Goal: Information Seeking & Learning: Check status

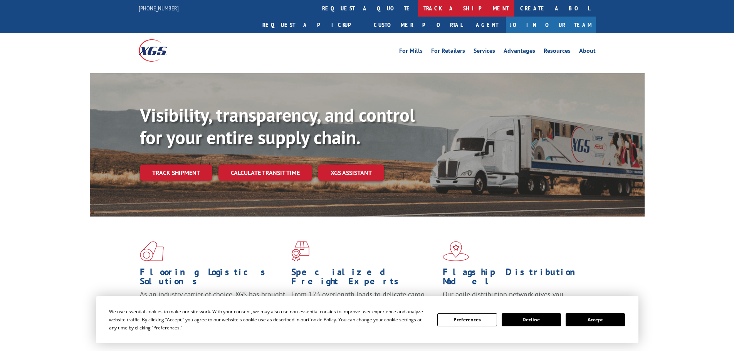
click at [418, 7] on link "track a shipment" at bounding box center [466, 8] width 97 height 17
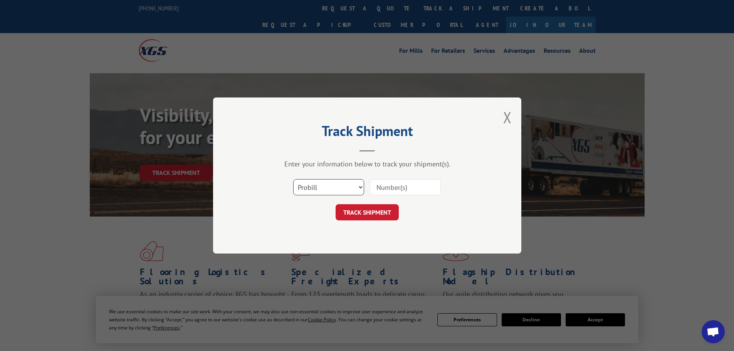
drag, startPoint x: 307, startPoint y: 190, endPoint x: 311, endPoint y: 189, distance: 4.4
click at [307, 190] on select "Select category... Probill BOL PO" at bounding box center [328, 187] width 71 height 16
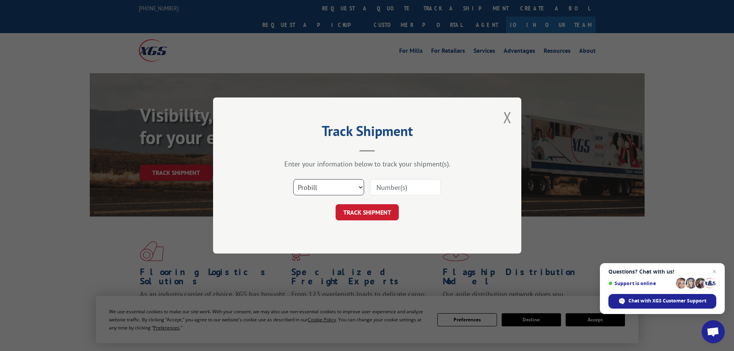
select select "po"
click at [293, 179] on select "Select category... Probill BOL PO" at bounding box center [328, 187] width 71 height 16
click at [389, 194] on input at bounding box center [405, 187] width 71 height 16
paste input "44533151"
type input "44533151"
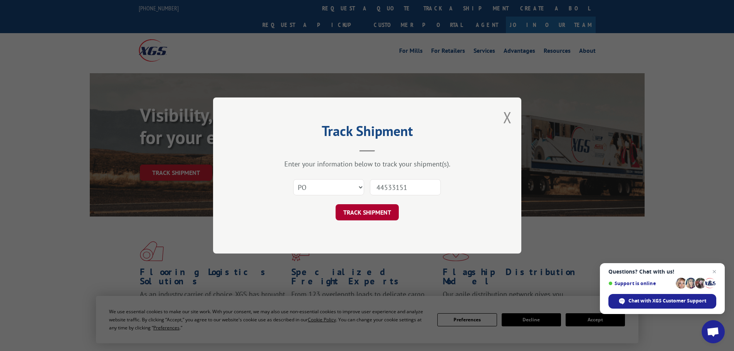
click at [372, 215] on button "TRACK SHIPMENT" at bounding box center [367, 212] width 63 height 16
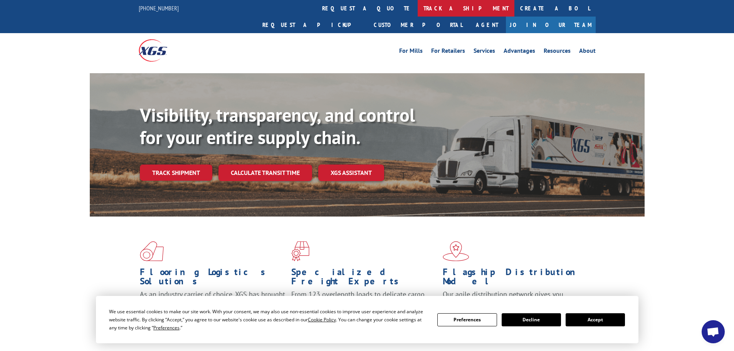
click at [418, 10] on link "track a shipment" at bounding box center [466, 8] width 97 height 17
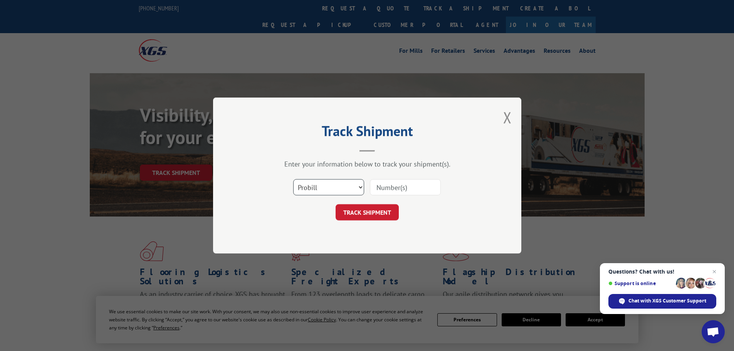
click at [315, 189] on select "Select category... Probill BOL PO" at bounding box center [328, 187] width 71 height 16
select select "po"
click at [293, 179] on select "Select category... Probill BOL PO" at bounding box center [328, 187] width 71 height 16
click at [393, 188] on input at bounding box center [405, 187] width 71 height 16
paste input "44533165"
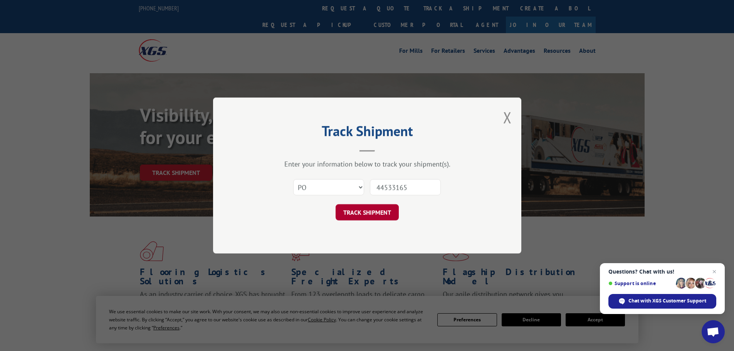
type input "44533165"
click at [375, 214] on button "TRACK SHIPMENT" at bounding box center [367, 212] width 63 height 16
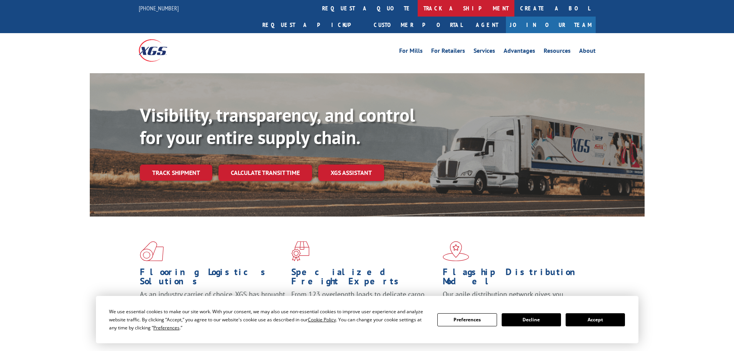
click at [418, 10] on link "track a shipment" at bounding box center [466, 8] width 97 height 17
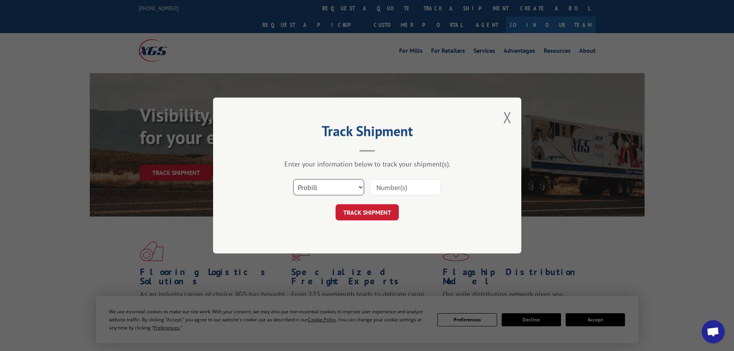
click at [317, 189] on select "Select category... Probill BOL PO" at bounding box center [328, 187] width 71 height 16
select select "po"
click at [293, 179] on select "Select category... Probill BOL PO" at bounding box center [328, 187] width 71 height 16
click at [392, 191] on input at bounding box center [405, 187] width 71 height 16
paste input "44533238"
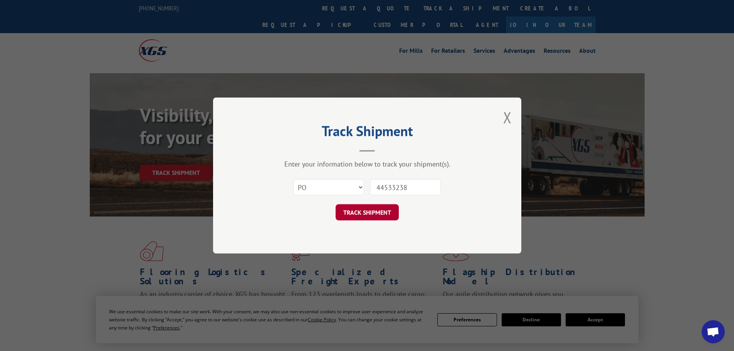
type input "44533238"
click at [354, 216] on button "TRACK SHIPMENT" at bounding box center [367, 212] width 63 height 16
